Goal: Information Seeking & Learning: Find specific fact

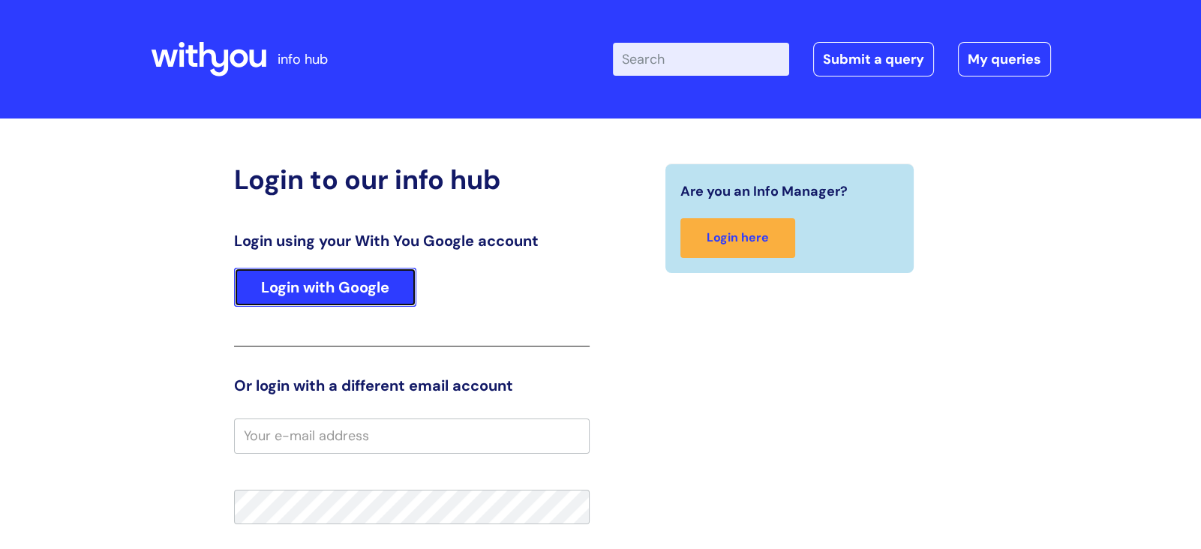
click at [354, 292] on link "Login with Google" at bounding box center [325, 287] width 182 height 39
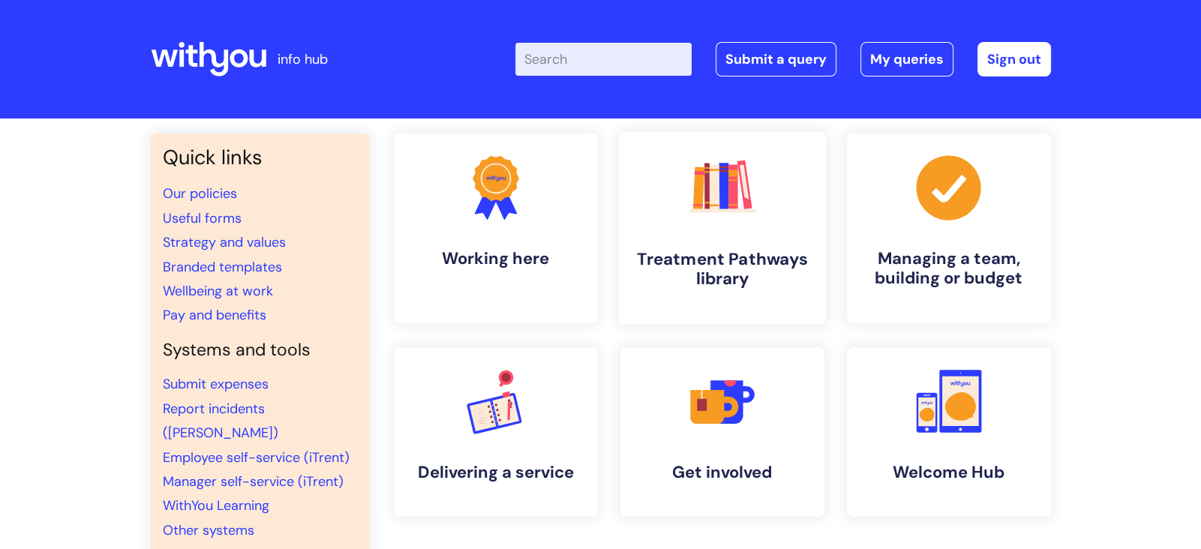
click at [695, 255] on h4 "Treatment Pathways library" at bounding box center [722, 269] width 183 height 41
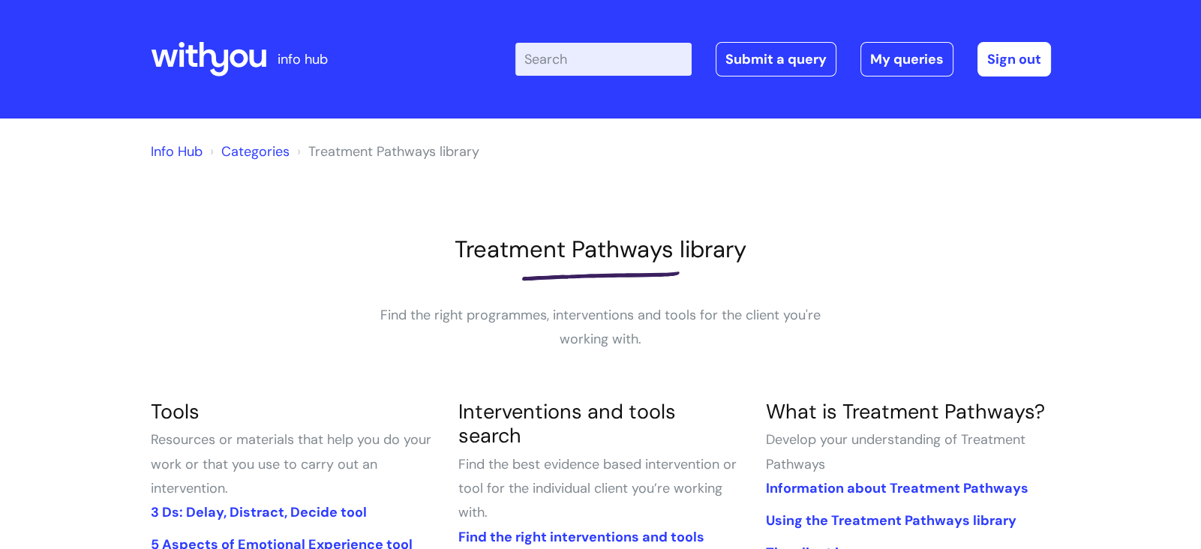
click at [622, 59] on input "Enter your search term here..." at bounding box center [603, 59] width 176 height 33
type input "psi"
click button "Search" at bounding box center [0, 0] width 0 height 0
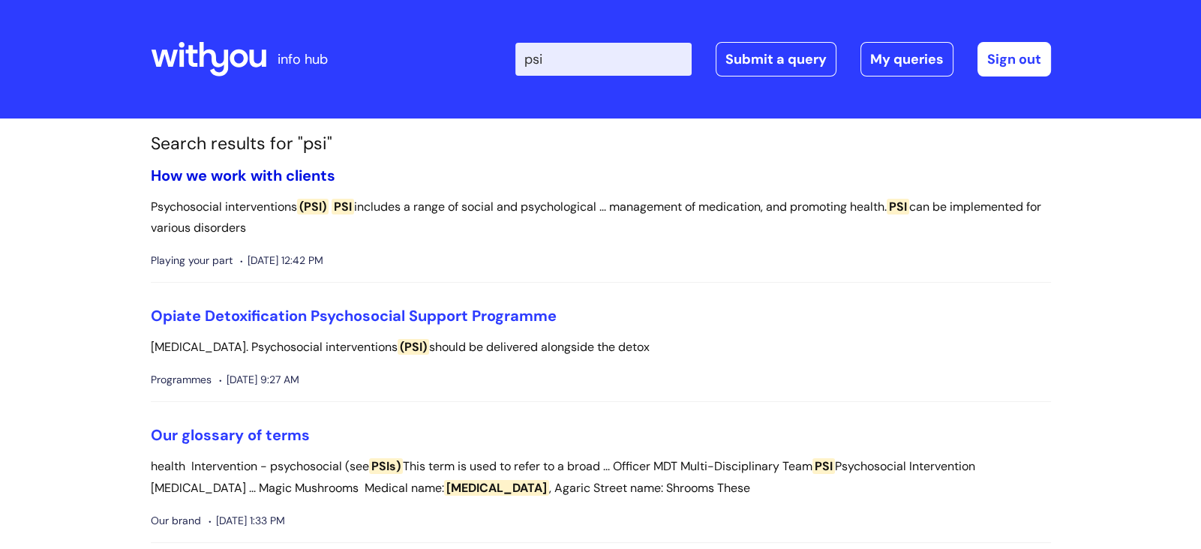
click at [280, 175] on link "How we work with clients" at bounding box center [243, 176] width 185 height 20
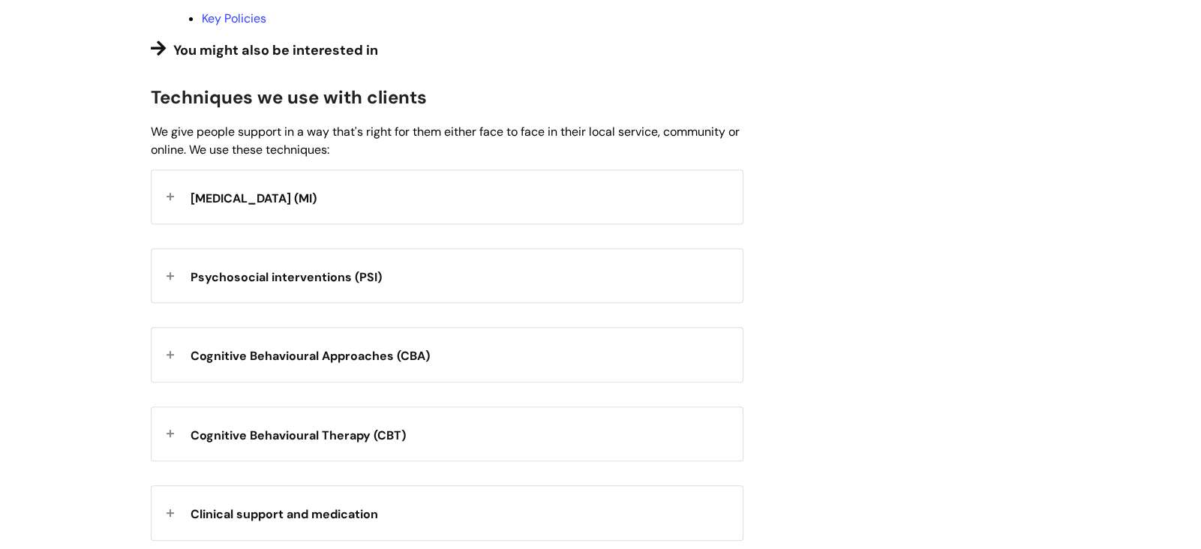
scroll to position [747, 0]
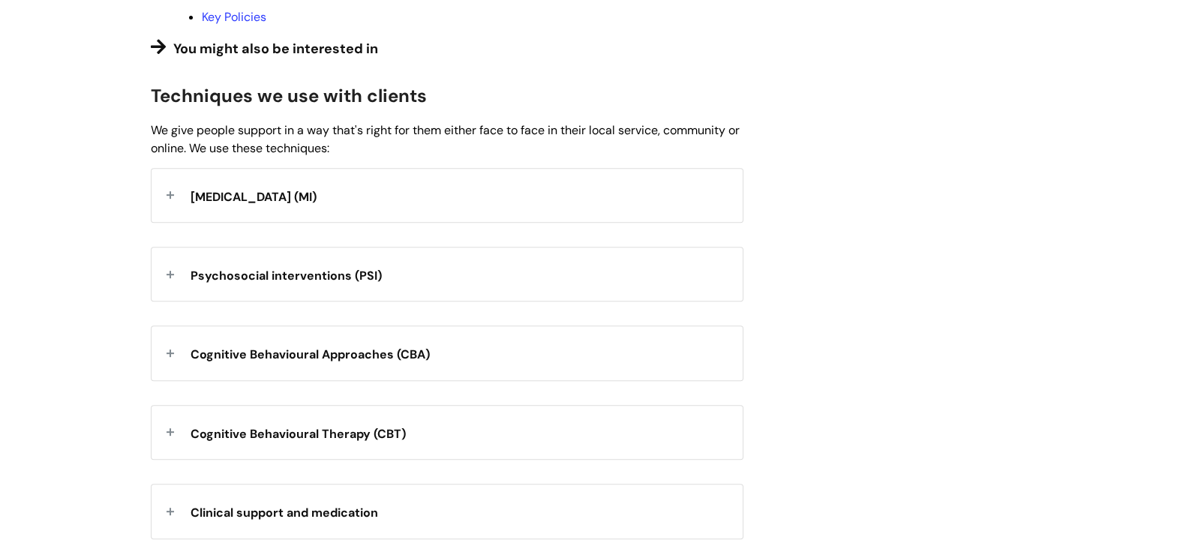
click at [171, 290] on div "Psychosocial interventions (PSI)" at bounding box center [447, 274] width 591 height 53
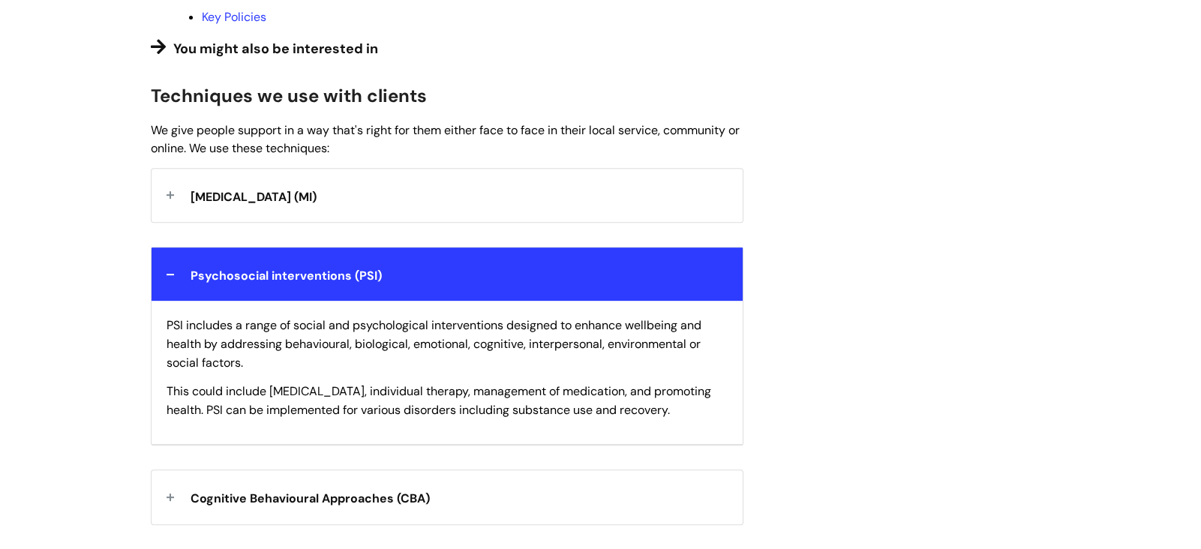
click at [239, 281] on strong "Psychosocial interventions (PSI)" at bounding box center [286, 274] width 191 height 23
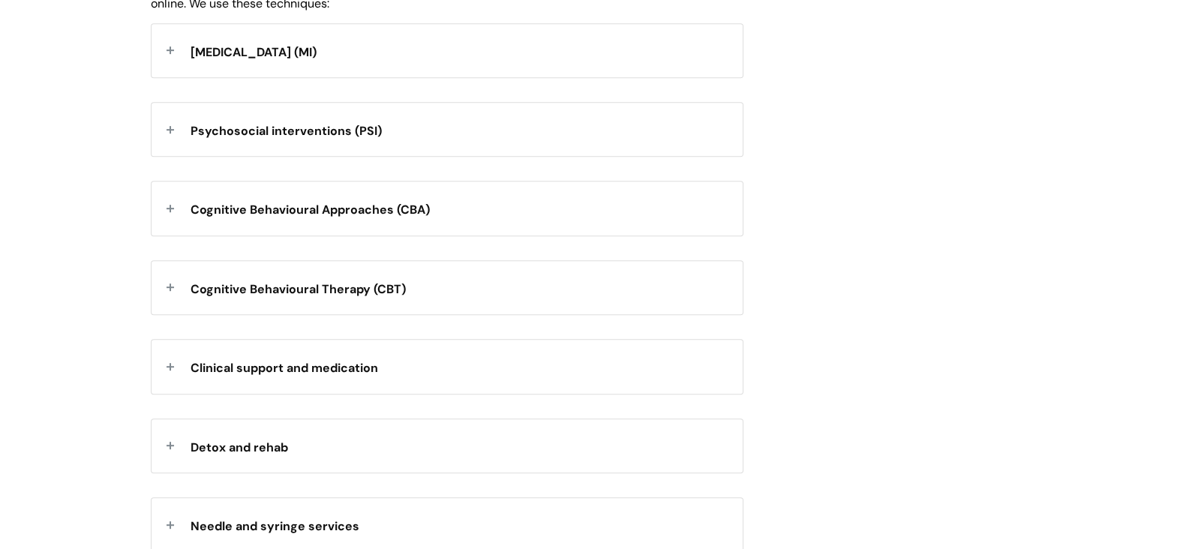
scroll to position [764, 0]
